Goal: Book appointment/travel/reservation

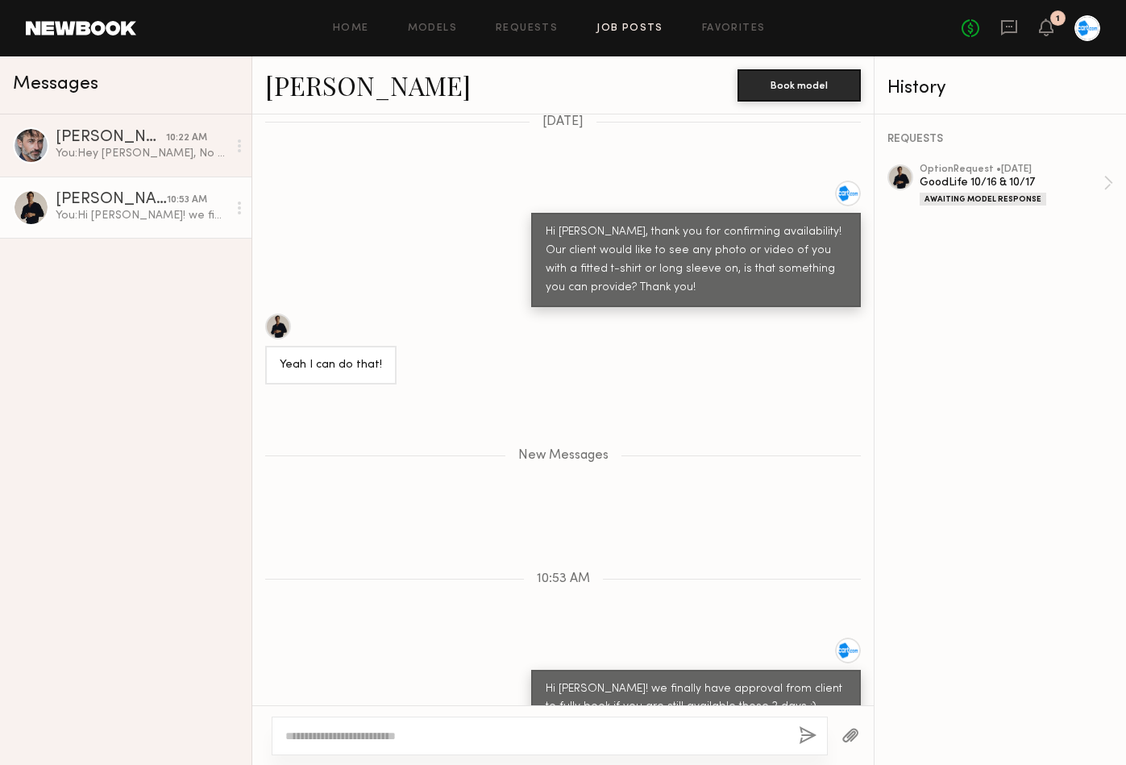
click at [638, 32] on link "Job Posts" at bounding box center [629, 28] width 67 height 10
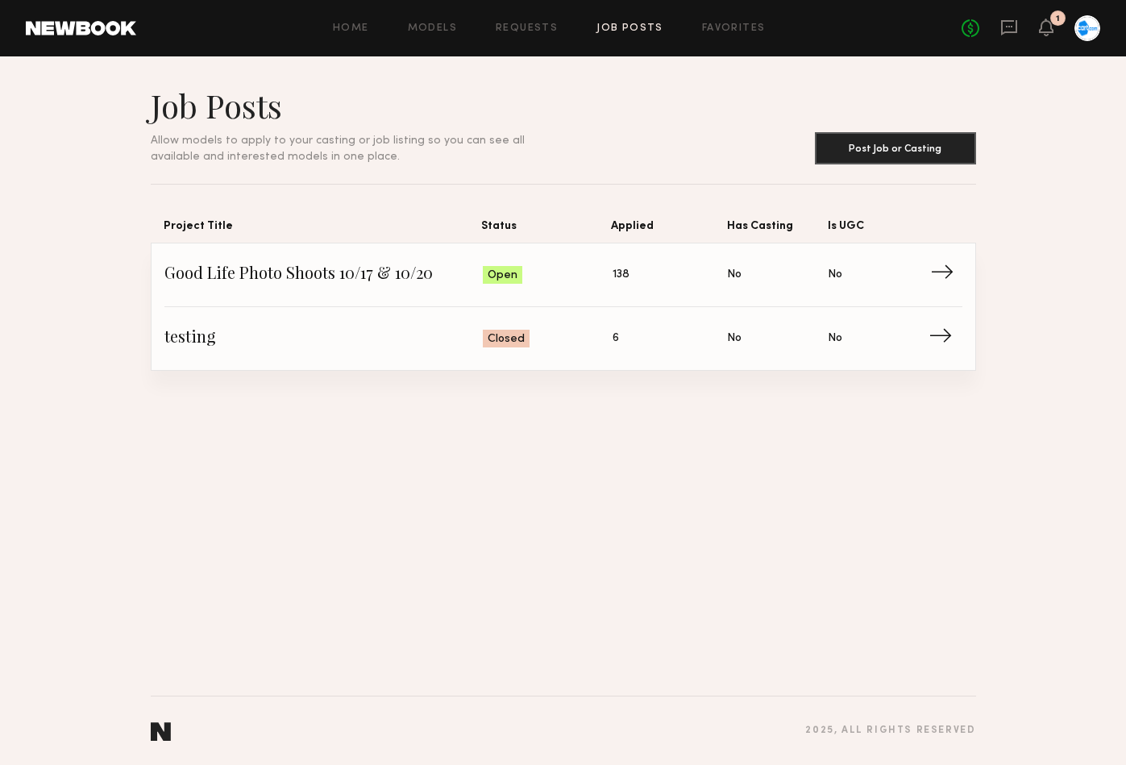
click at [352, 269] on span "Good Life Photo Shoots 10/17 & 10/20" at bounding box center [323, 275] width 319 height 24
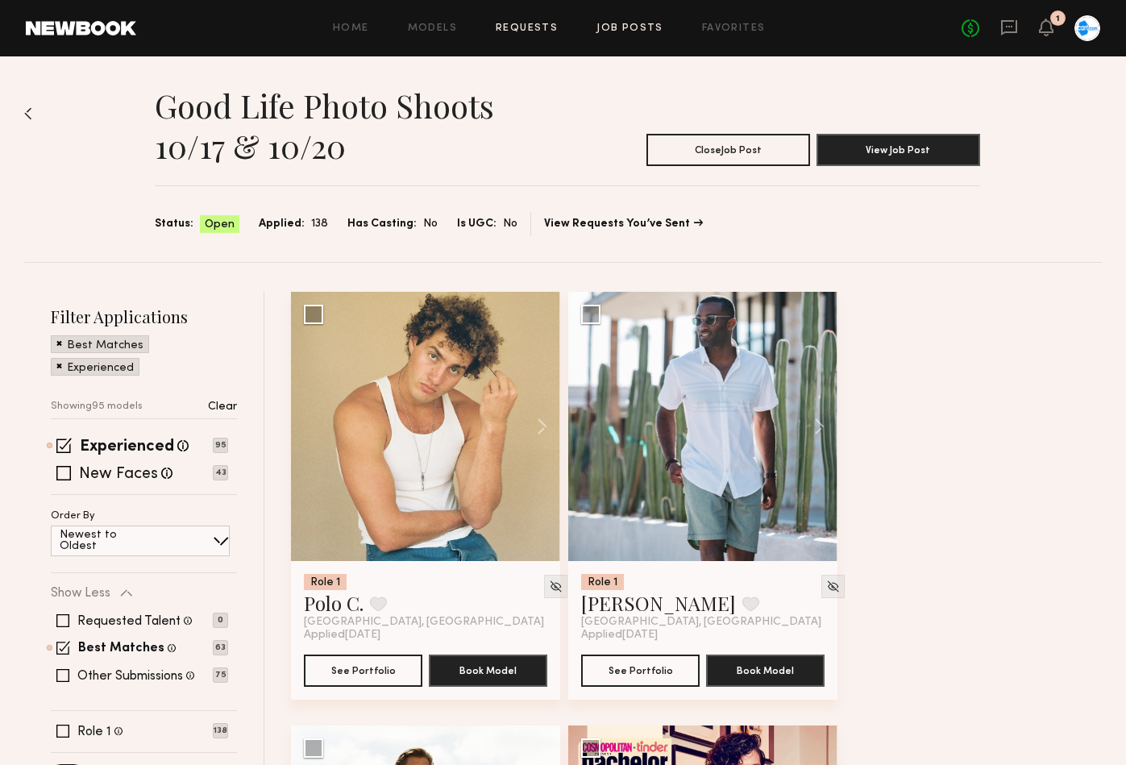
click at [525, 29] on link "Requests" at bounding box center [527, 28] width 62 height 10
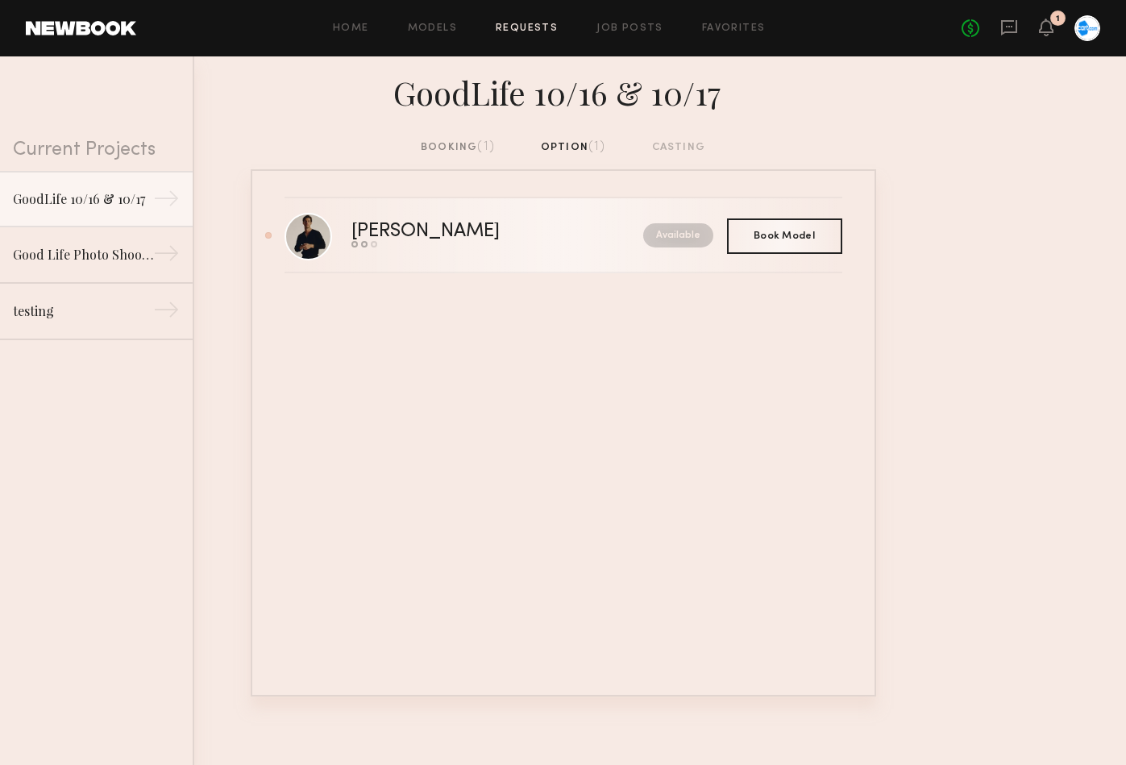
click at [451, 235] on div "[PERSON_NAME]" at bounding box center [461, 231] width 220 height 19
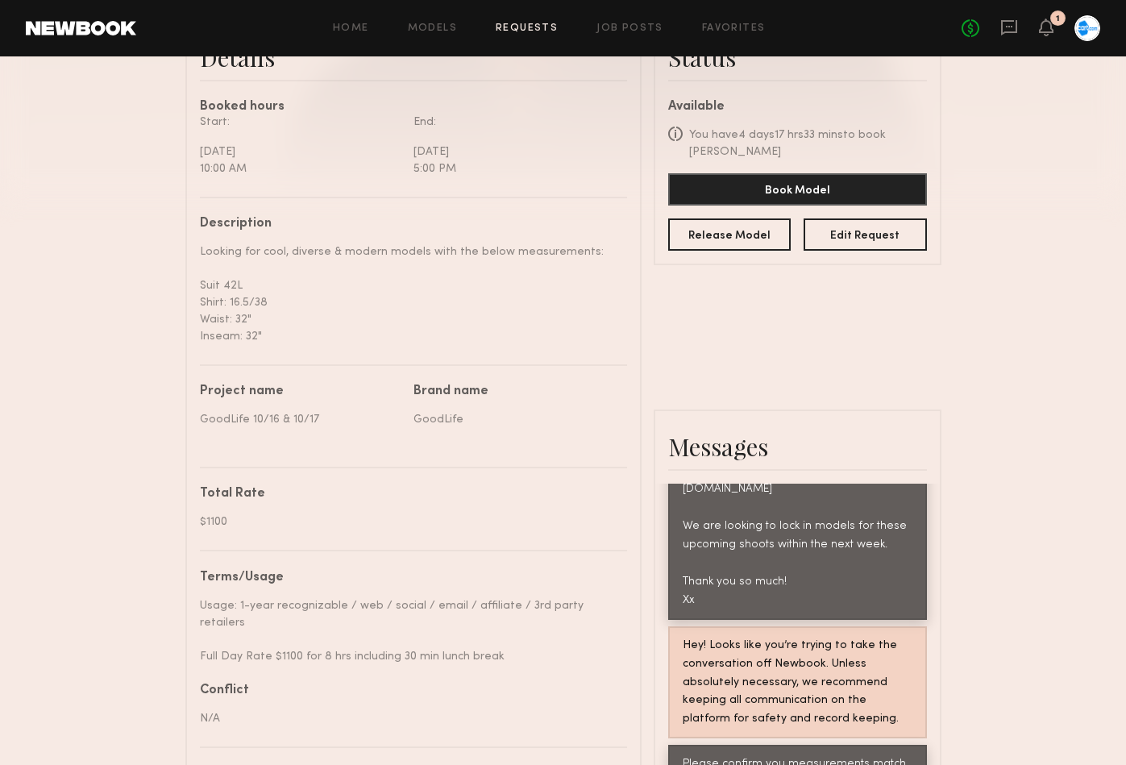
scroll to position [445, 0]
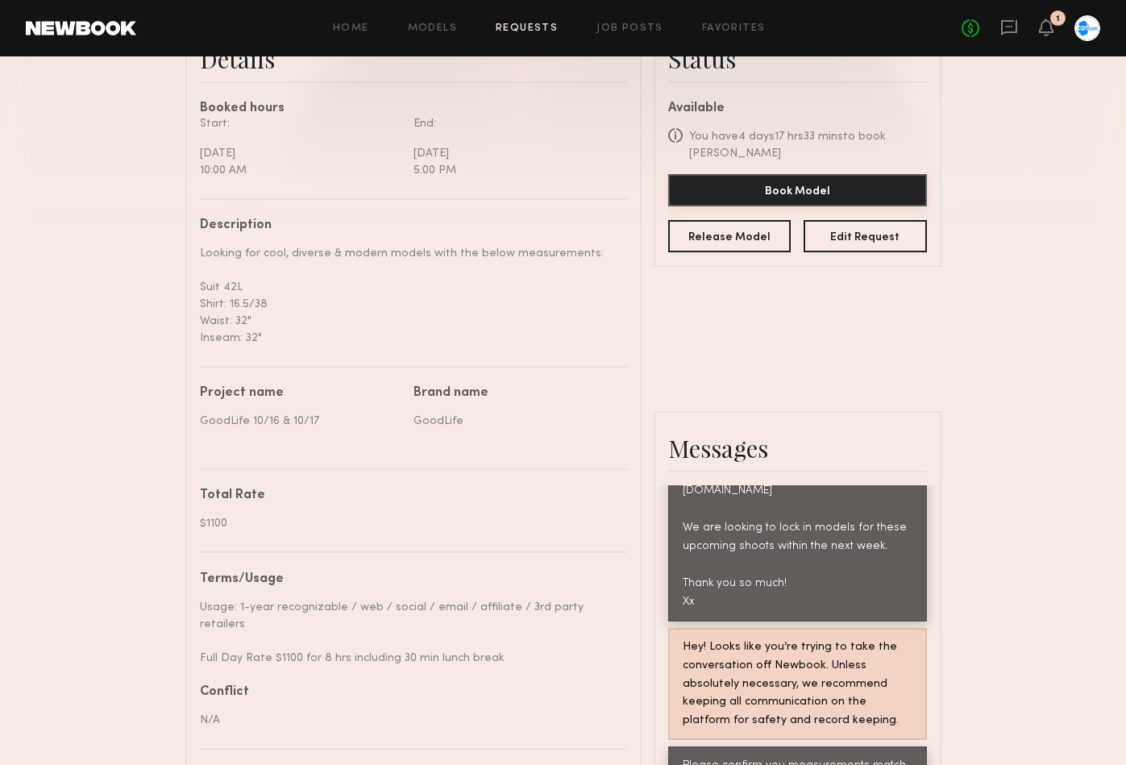
click at [890, 186] on button "Book Model" at bounding box center [797, 190] width 259 height 32
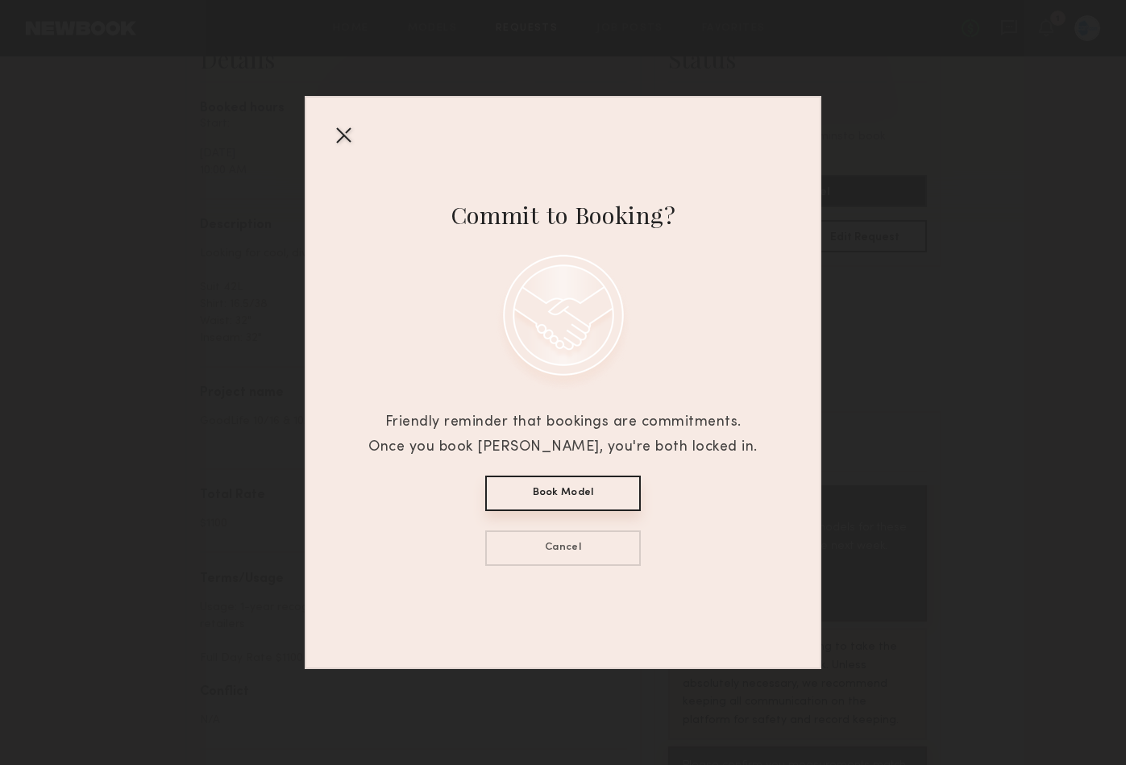
click at [544, 505] on button "Book Model" at bounding box center [563, 493] width 156 height 35
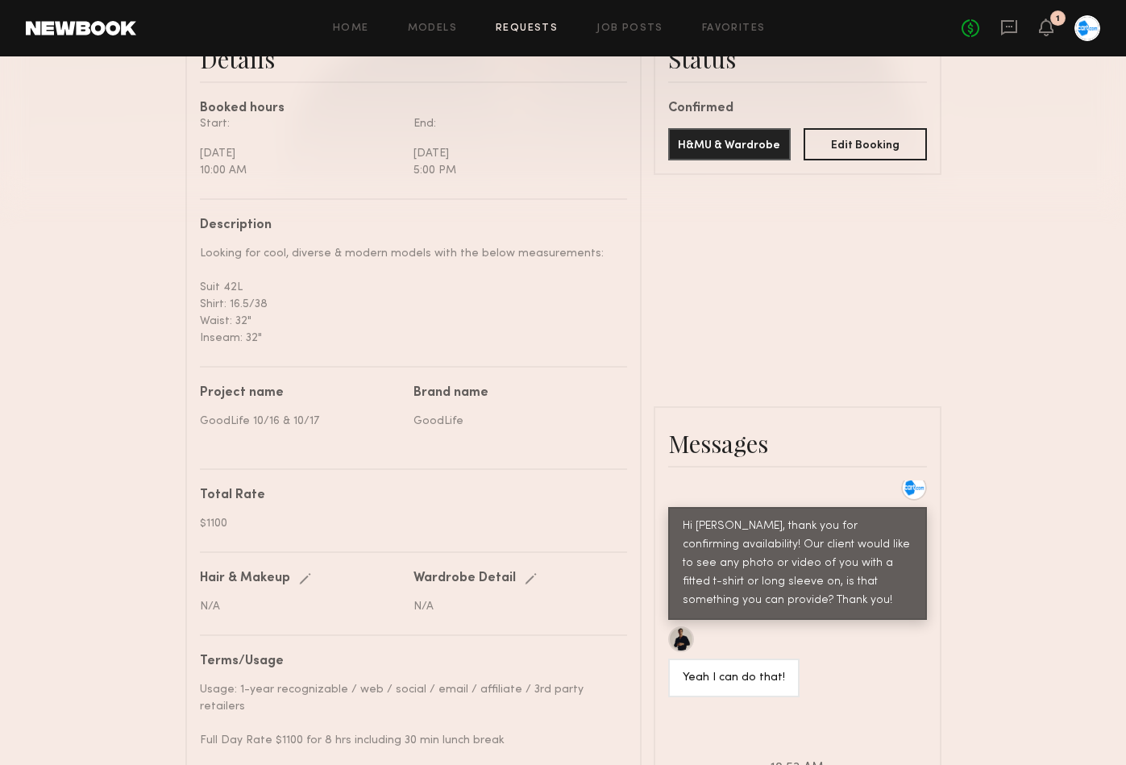
scroll to position [1760, 0]
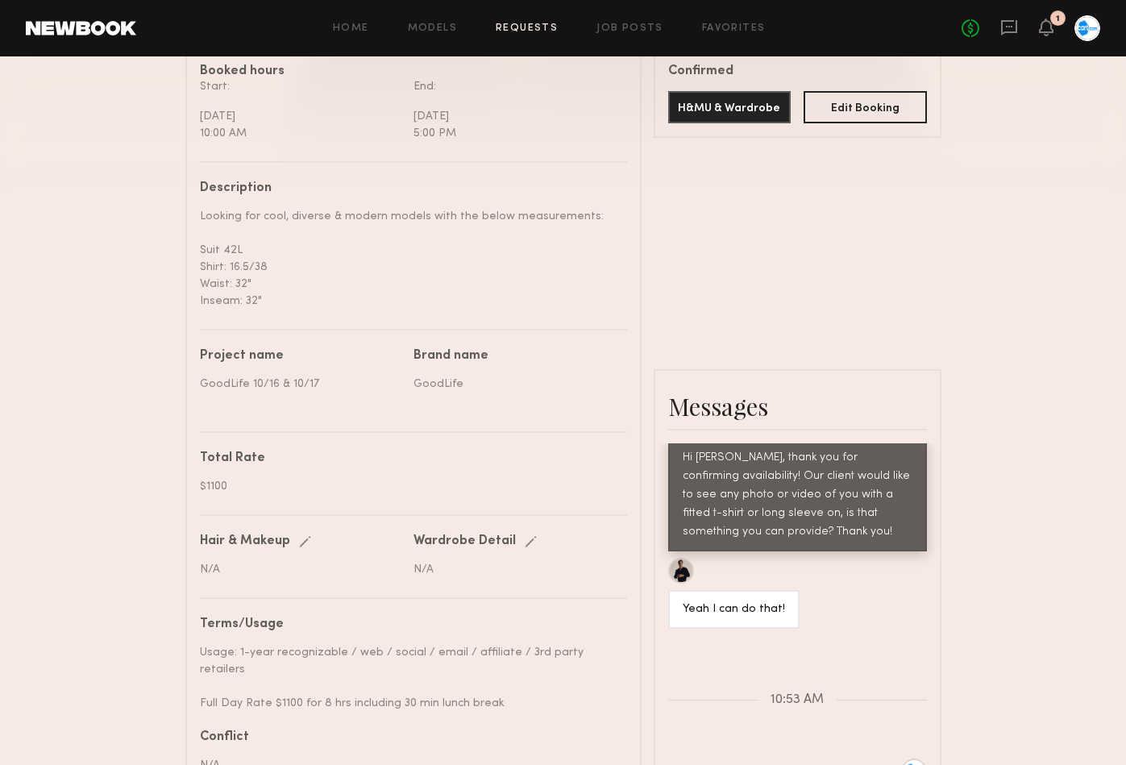
scroll to position [558, 0]
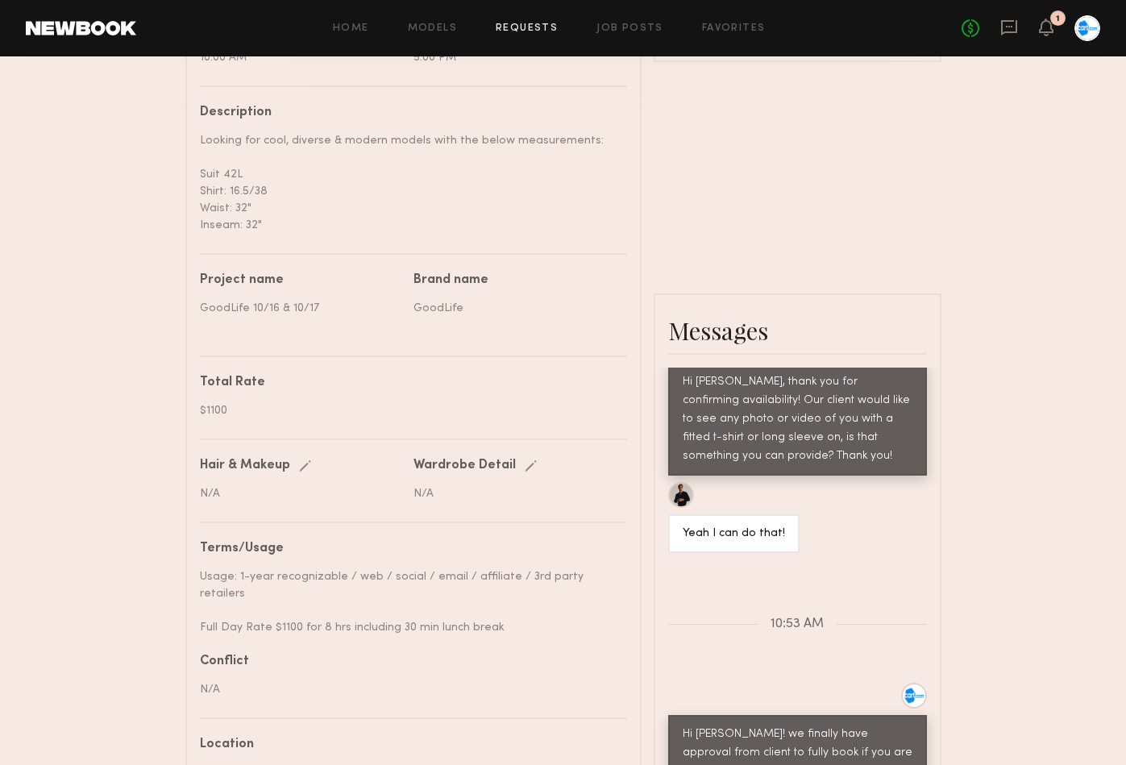
type textarea "**********"
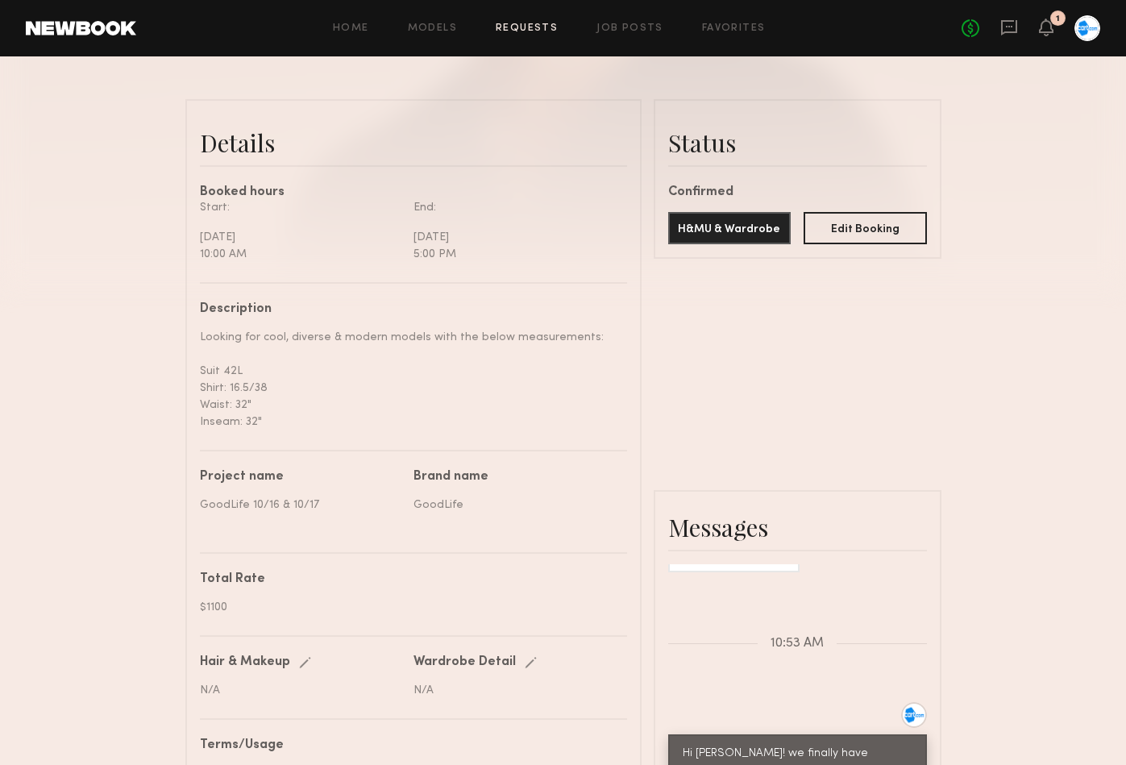
scroll to position [302, 0]
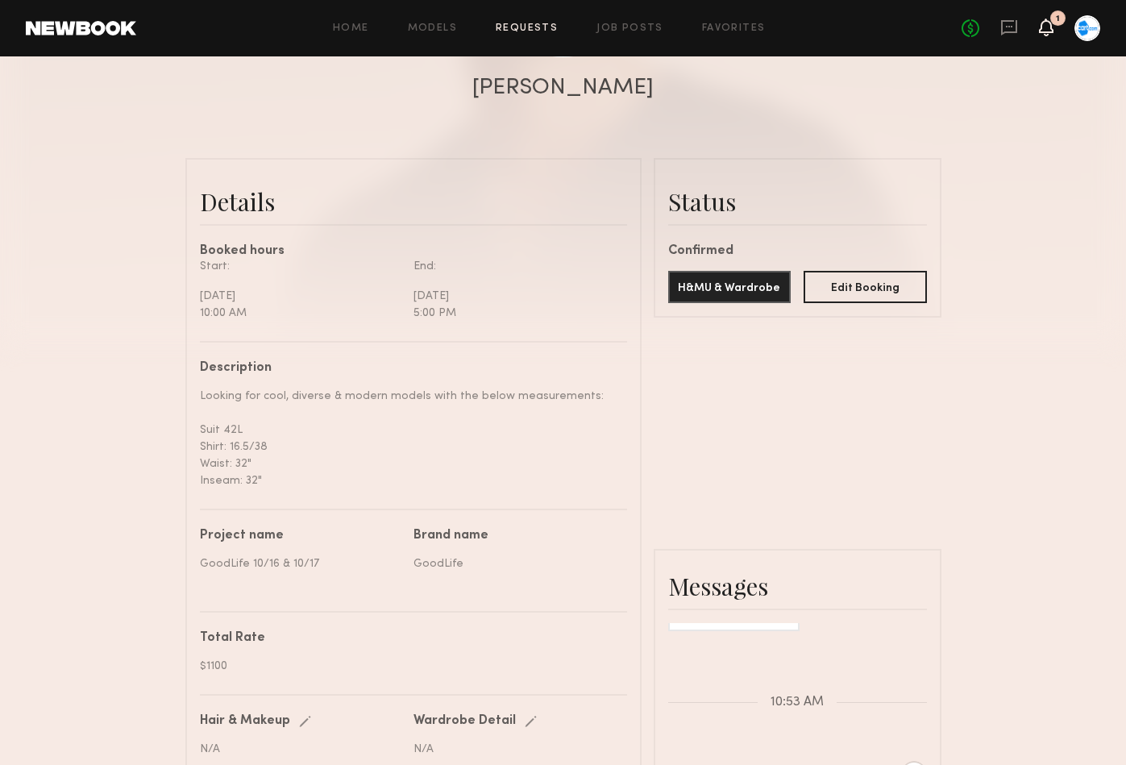
click at [1045, 28] on icon at bounding box center [1046, 26] width 13 height 11
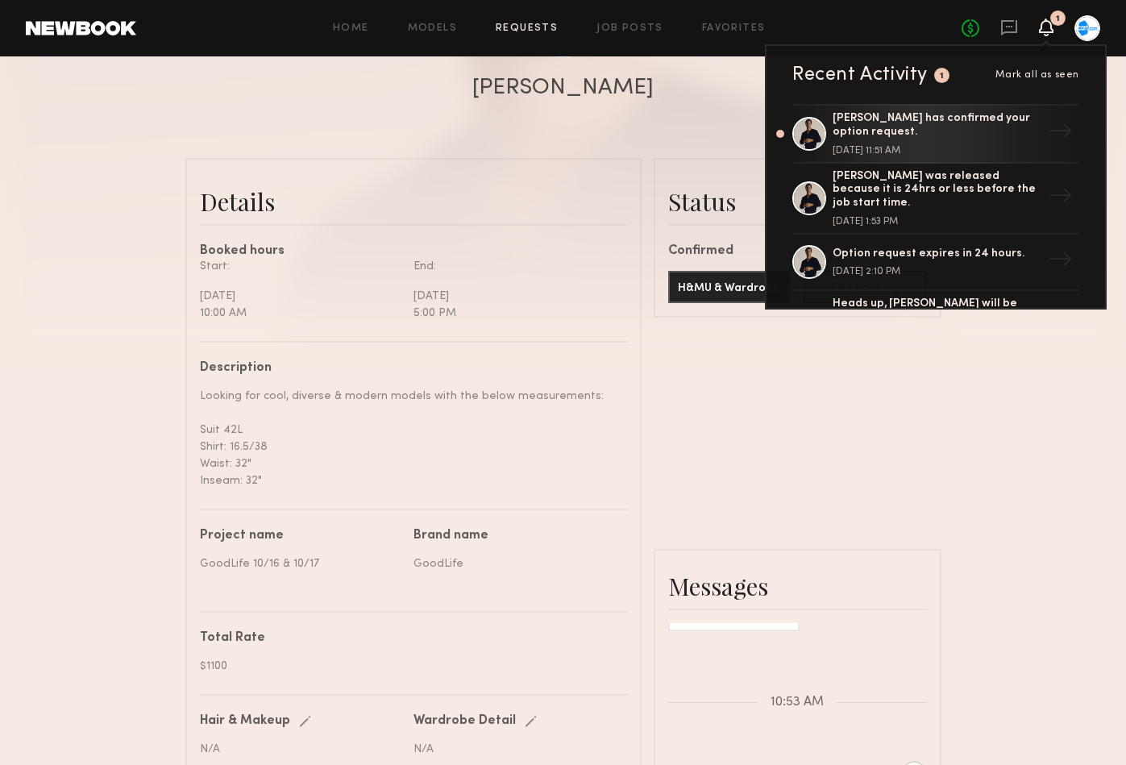
click at [696, 102] on div at bounding box center [563, 20] width 1126 height 645
